Goal: Obtain resource: Download file/media

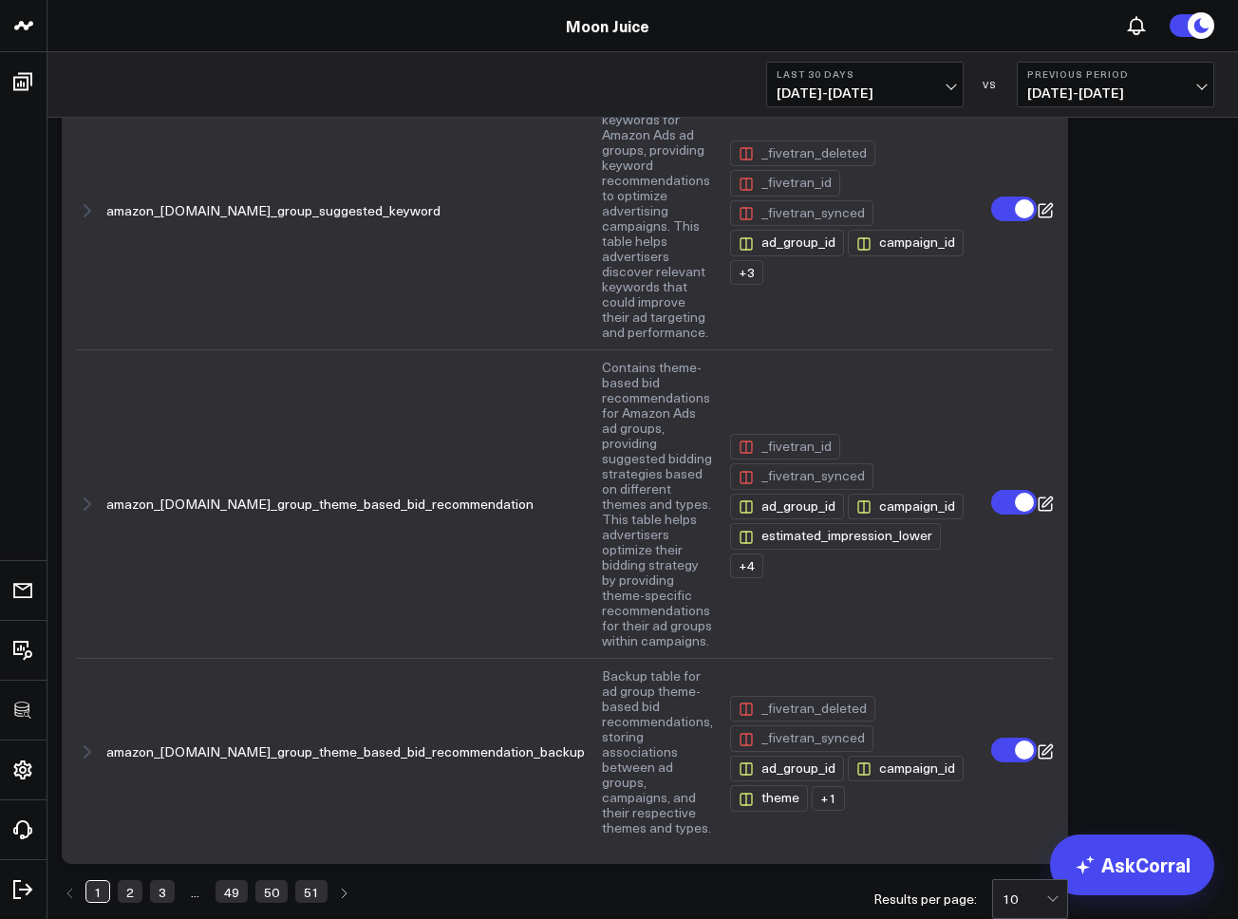
scroll to position [2008, 0]
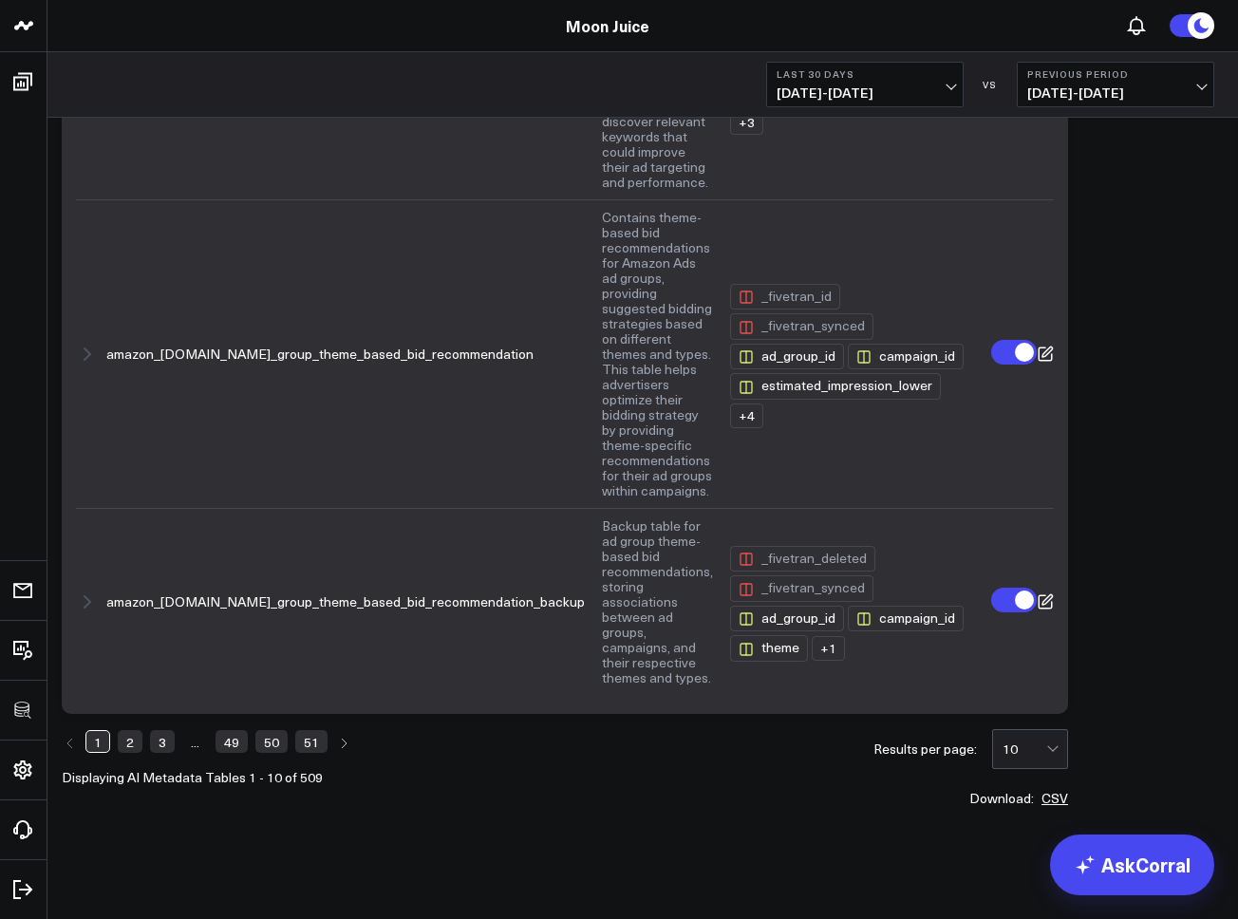
click at [1041, 799] on button "CSV" at bounding box center [1054, 798] width 27 height 13
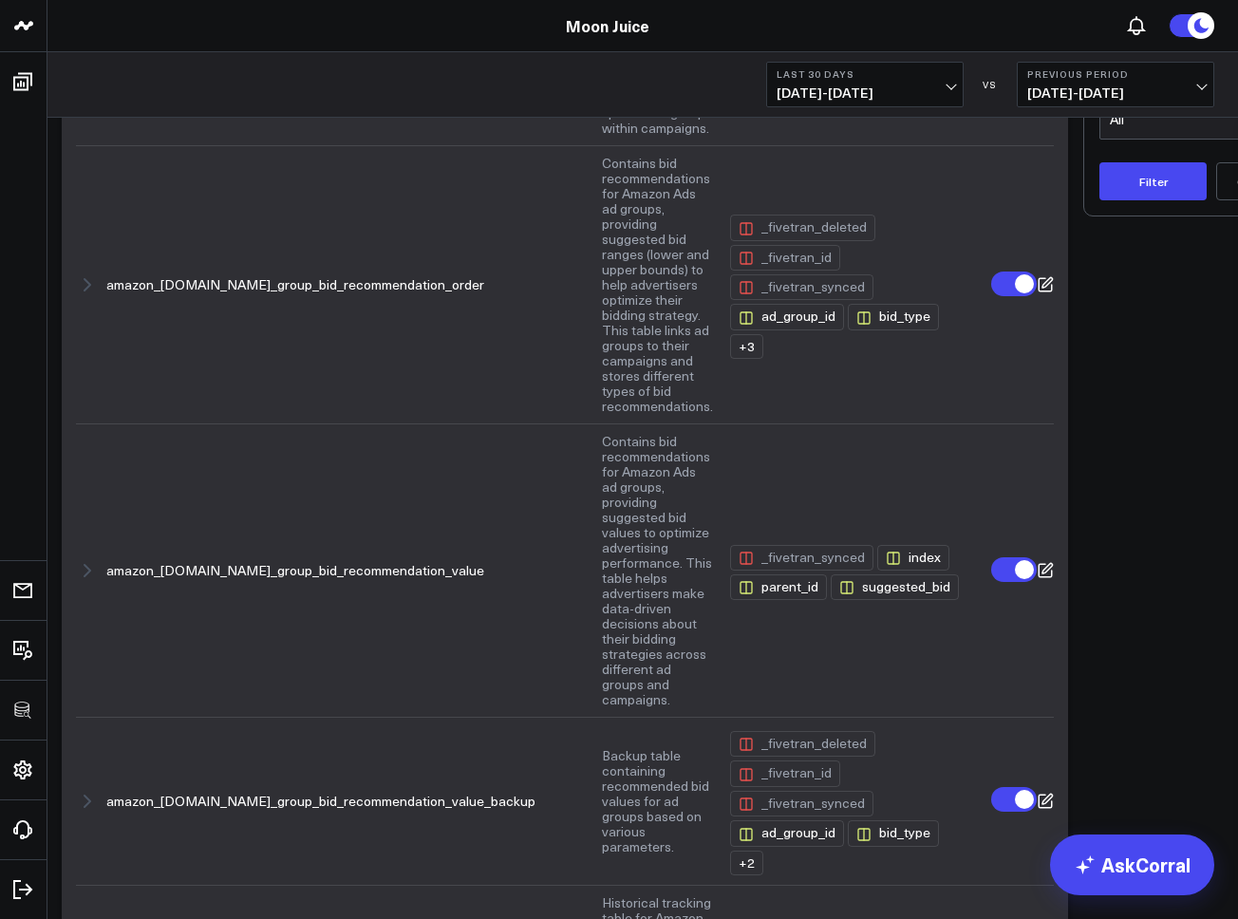
scroll to position [0, 0]
